Goal: Information Seeking & Learning: Learn about a topic

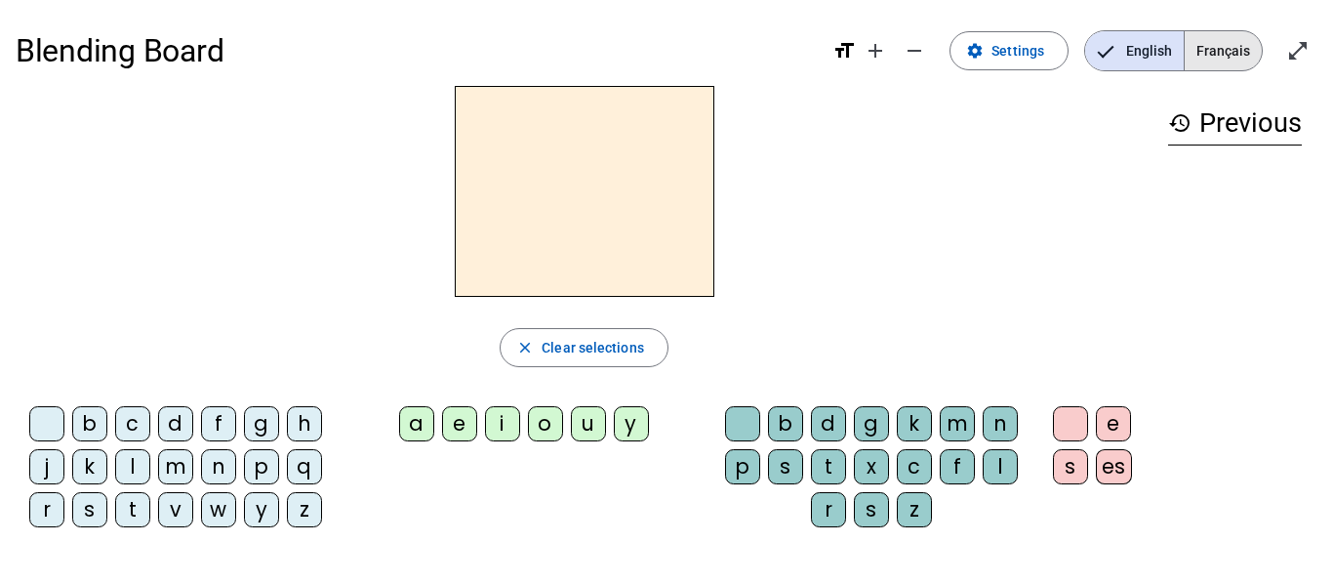
click at [1213, 58] on span "Français" at bounding box center [1223, 50] width 77 height 39
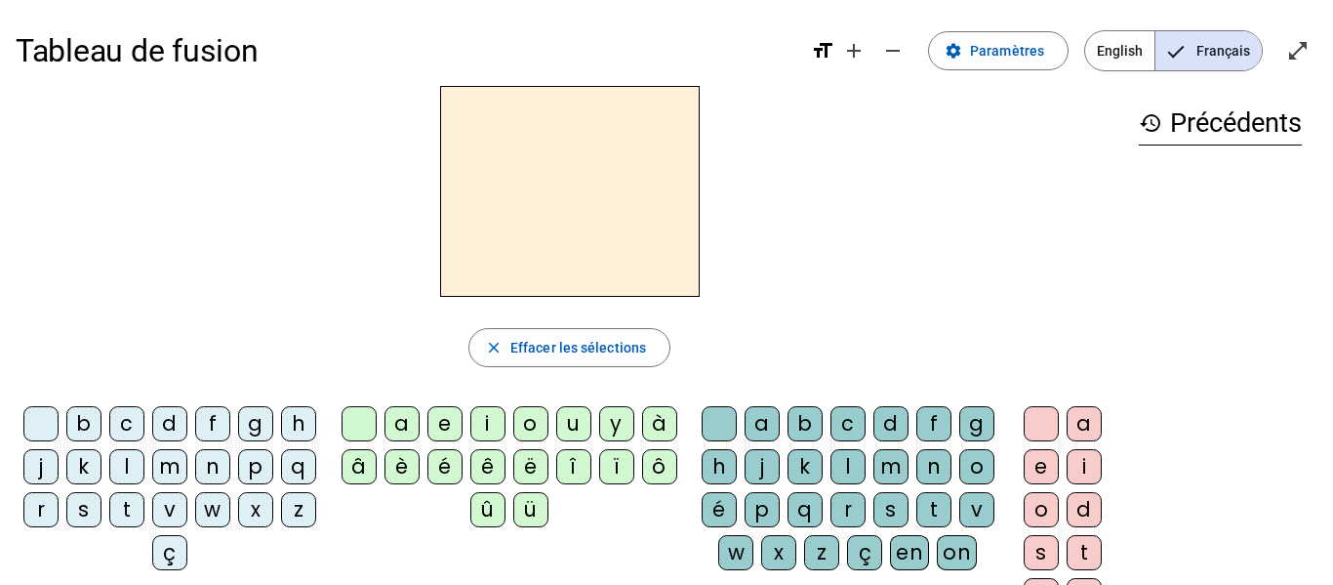
click at [144, 510] on div "t" at bounding box center [126, 509] width 35 height 35
click at [444, 422] on div "e" at bounding box center [445, 423] width 35 height 35
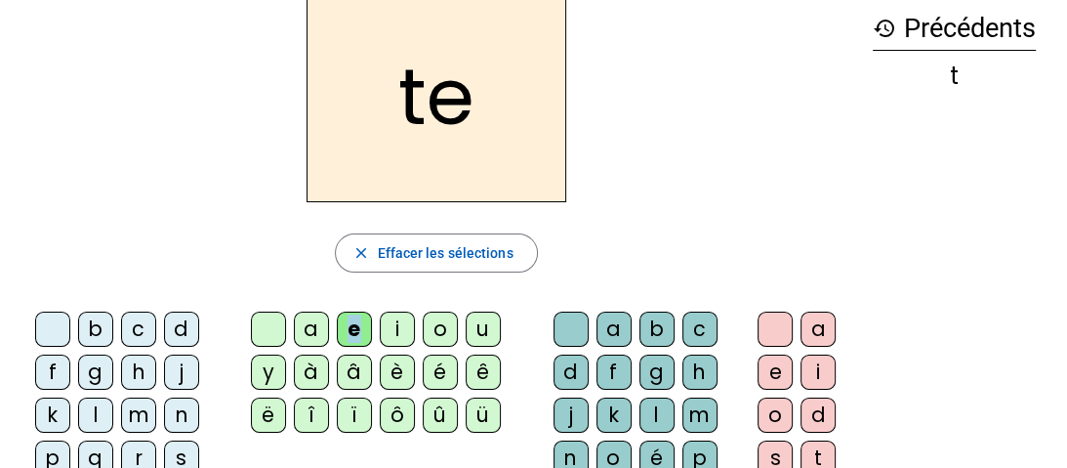
scroll to position [97, 0]
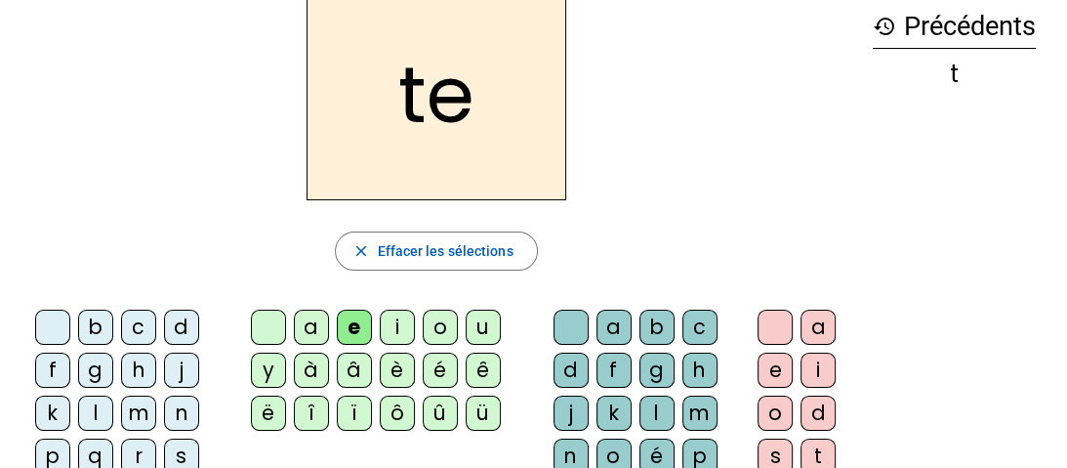
click at [183, 324] on div "d" at bounding box center [181, 326] width 35 height 35
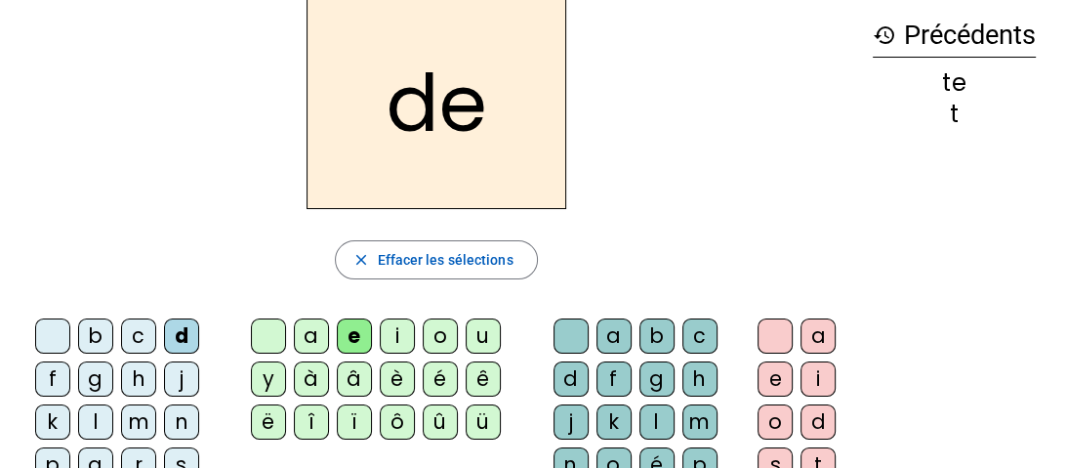
scroll to position [72, 0]
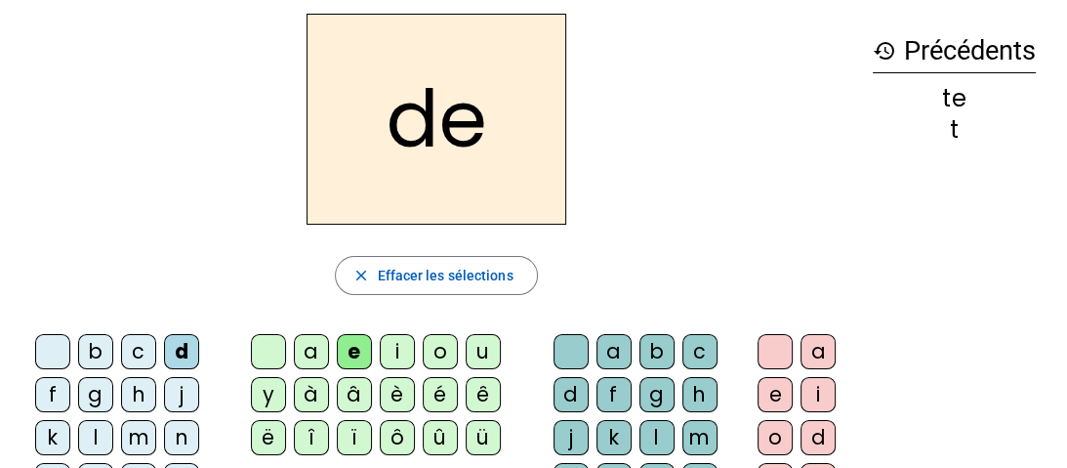
click at [142, 444] on div "m" at bounding box center [138, 437] width 35 height 35
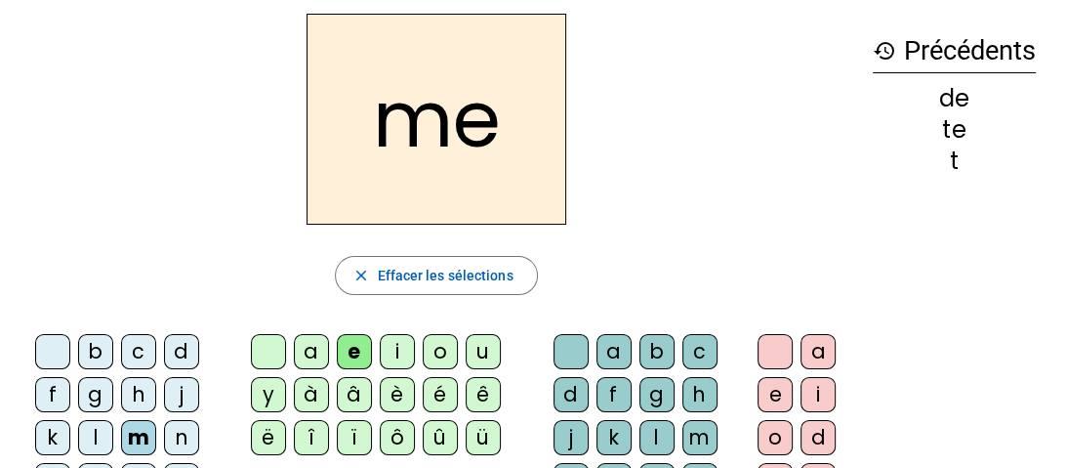
click at [319, 354] on div "a" at bounding box center [311, 351] width 35 height 35
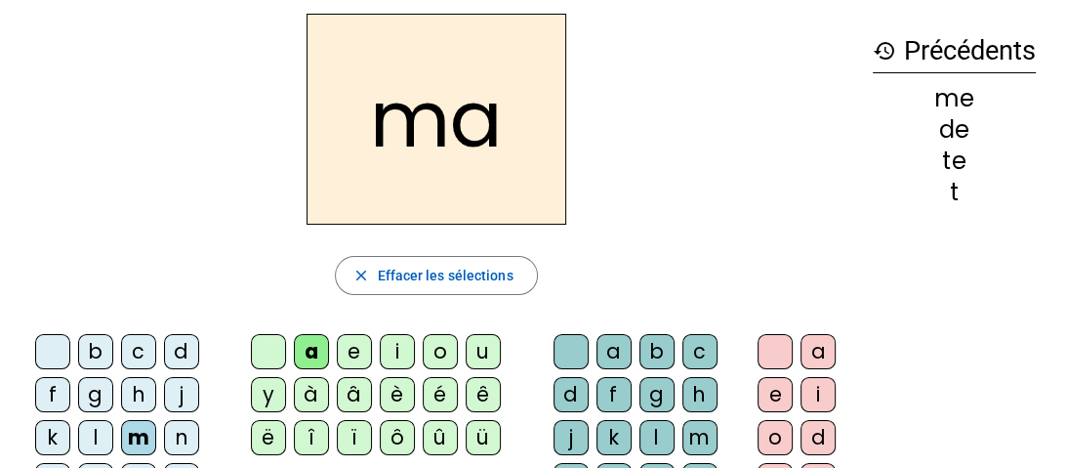
click at [652, 437] on div "l" at bounding box center [656, 437] width 35 height 35
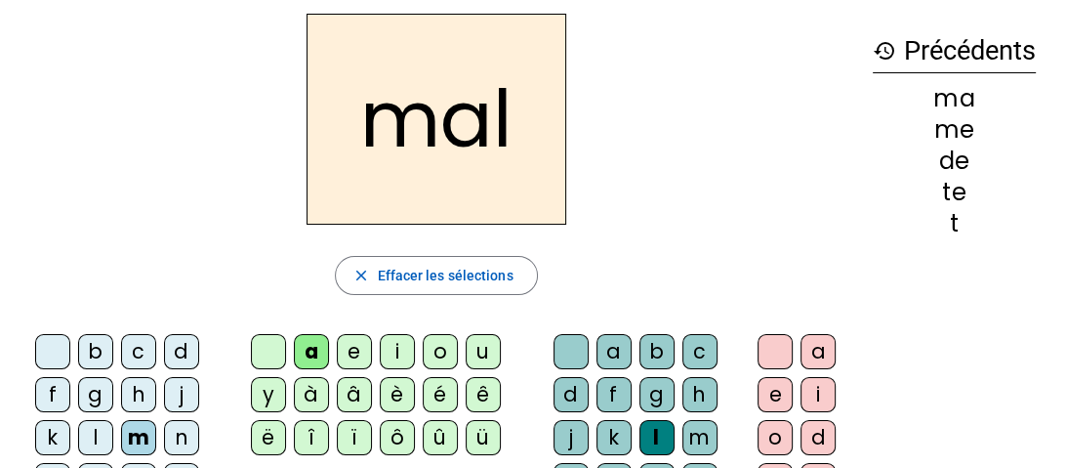
click at [390, 357] on div "i" at bounding box center [397, 351] width 35 height 35
